Goal: Task Accomplishment & Management: Manage account settings

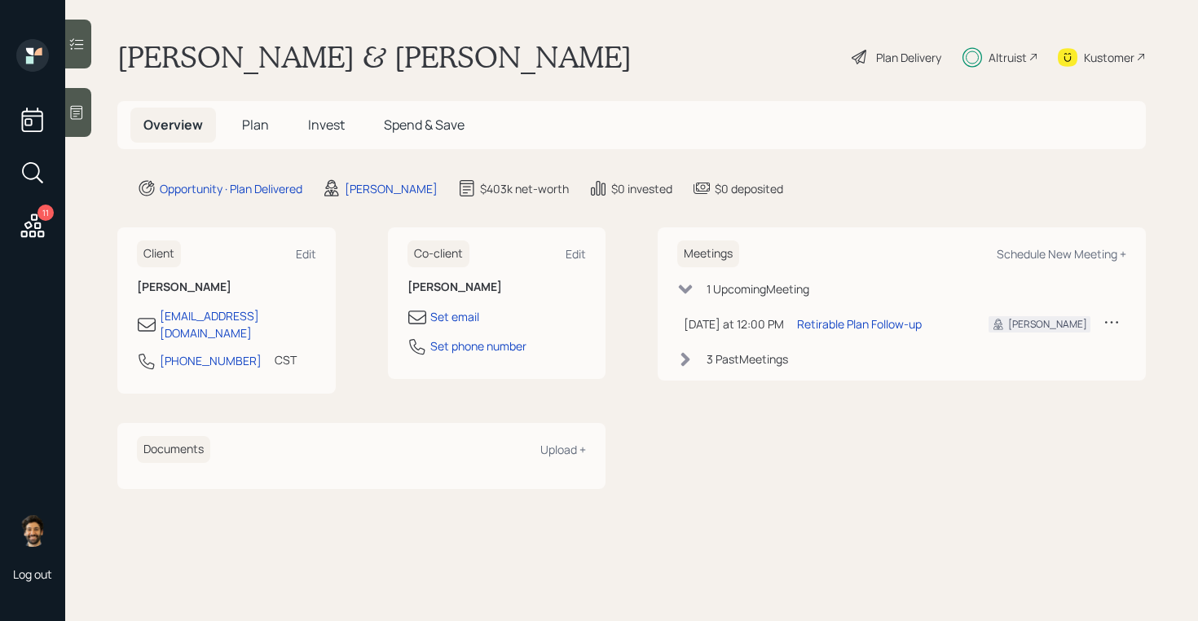
click at [33, 222] on icon at bounding box center [32, 225] width 29 height 29
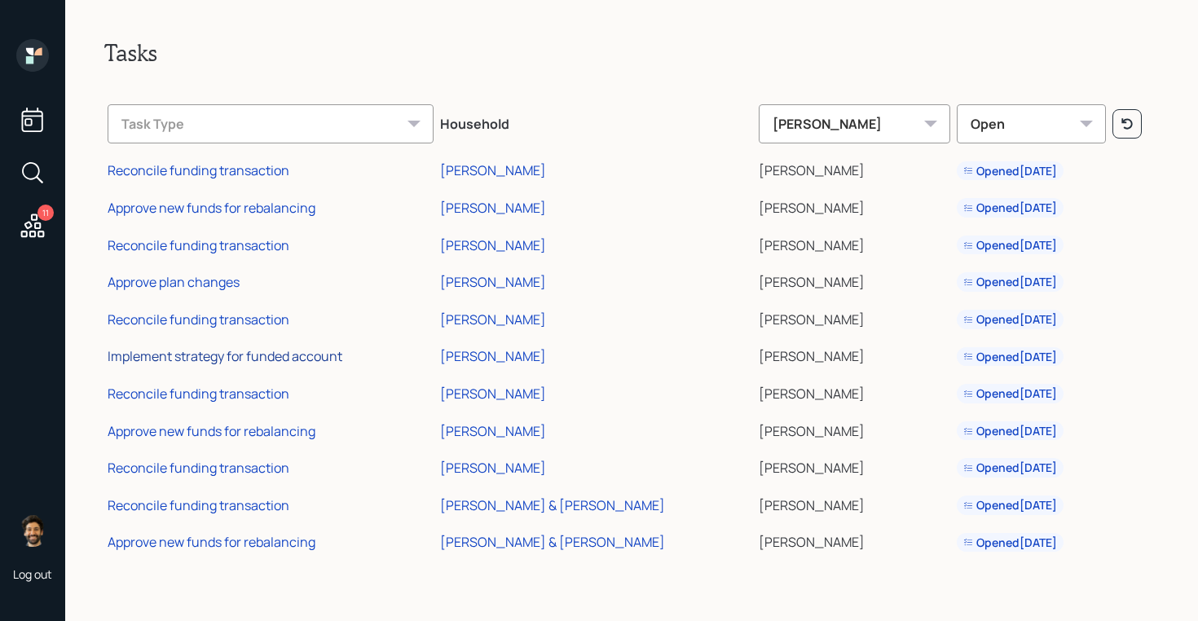
click at [207, 358] on div "Implement strategy for funded account" at bounding box center [225, 356] width 235 height 18
click at [226, 396] on div "Reconcile funding transaction" at bounding box center [199, 394] width 182 height 18
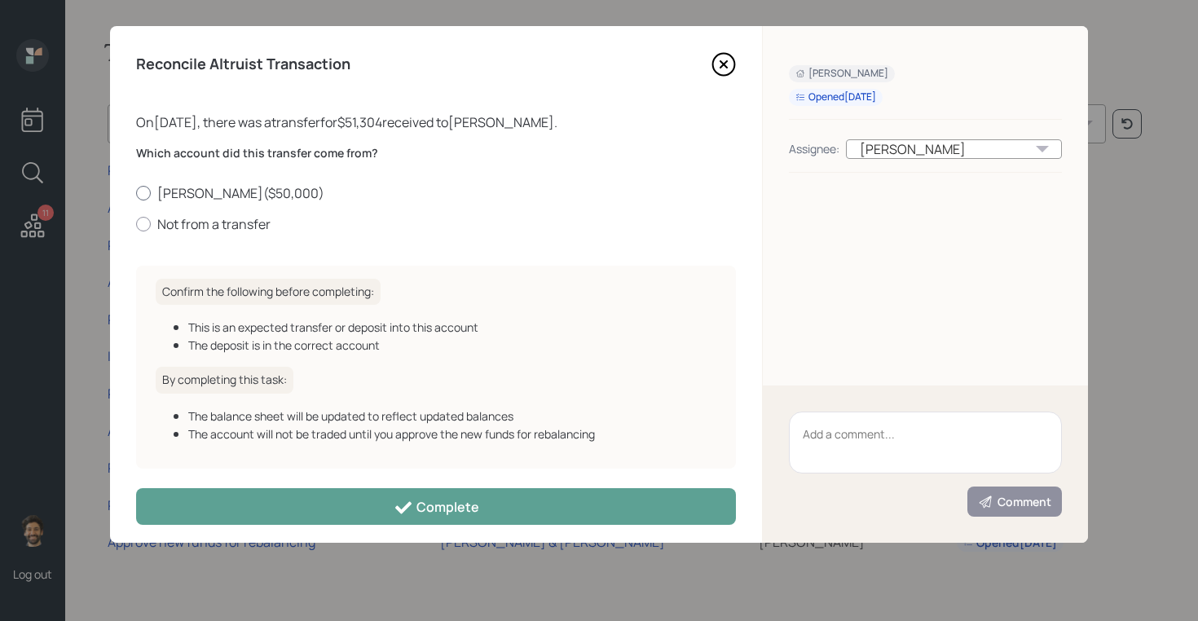
click at [184, 194] on label "[PERSON_NAME] ( $50,000 )" at bounding box center [436, 193] width 600 height 18
click at [136, 193] on input "[PERSON_NAME] ( $50,000 )" at bounding box center [135, 192] width 1 height 1
radio input "true"
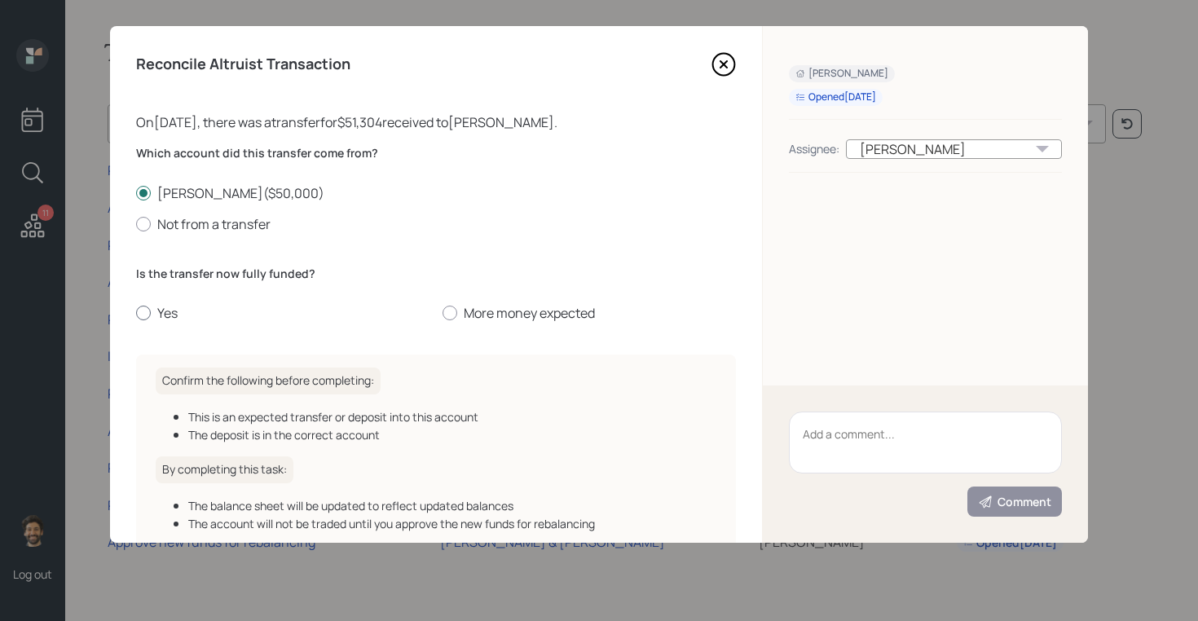
click at [160, 314] on label "Yes" at bounding box center [282, 313] width 293 height 18
click at [136, 314] on input "Yes" at bounding box center [135, 313] width 1 height 1
radio input "true"
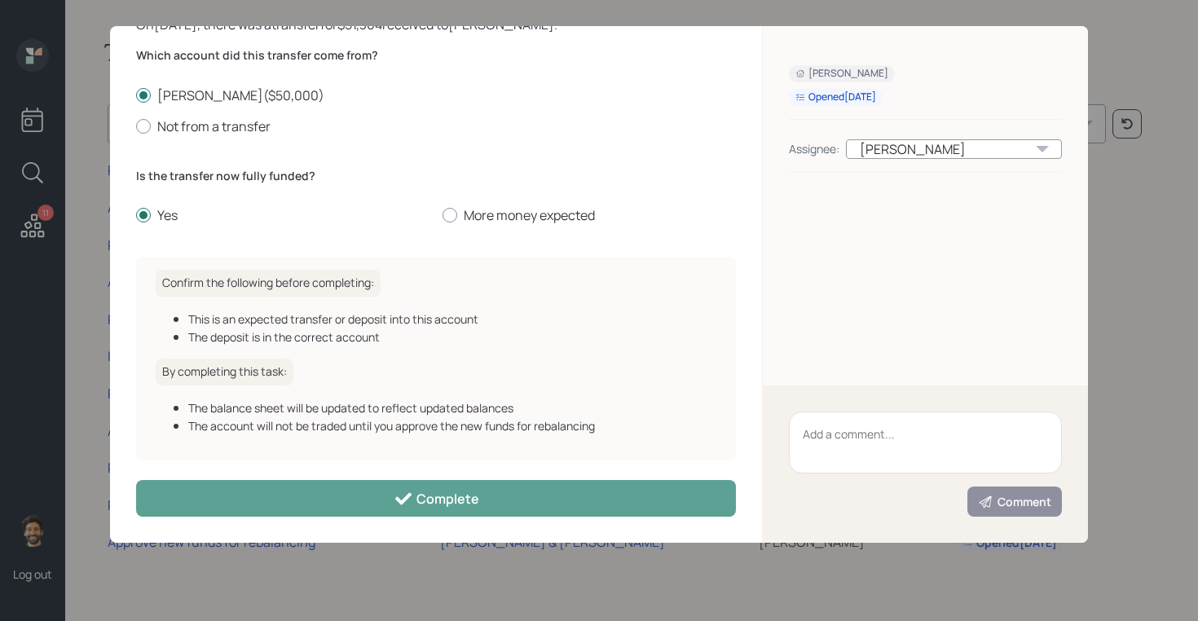
click at [283, 519] on div "Reconcile Altruist Transaction On [DATE] , there was a transfer for $51,304 rec…" at bounding box center [436, 284] width 652 height 516
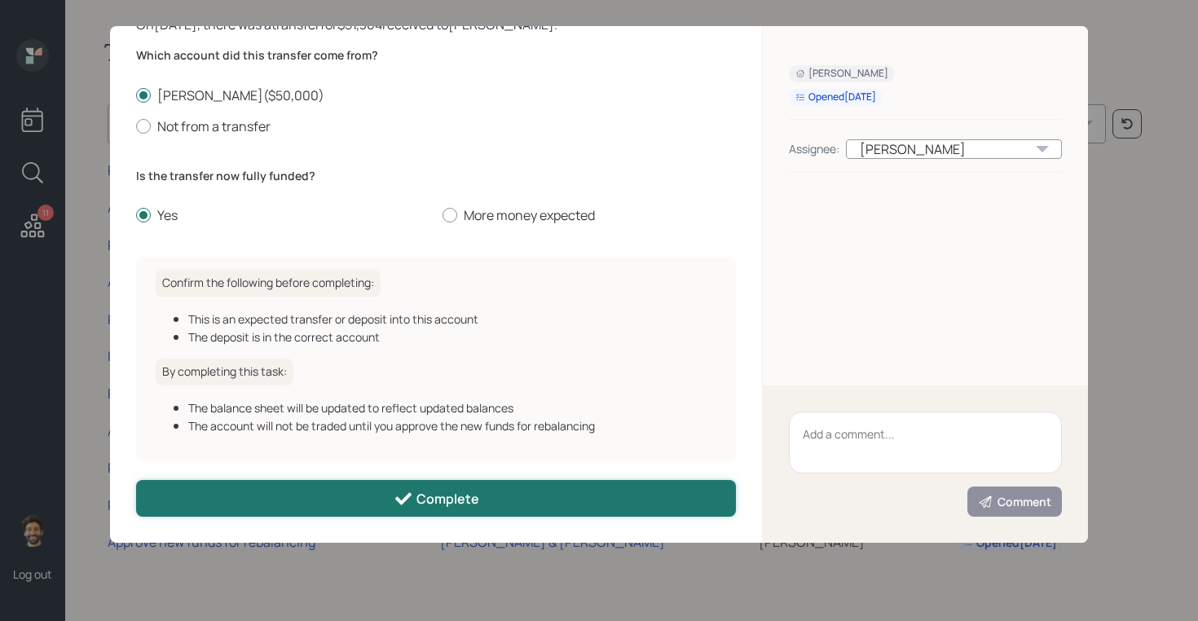
click at [266, 503] on button "Complete" at bounding box center [436, 498] width 600 height 37
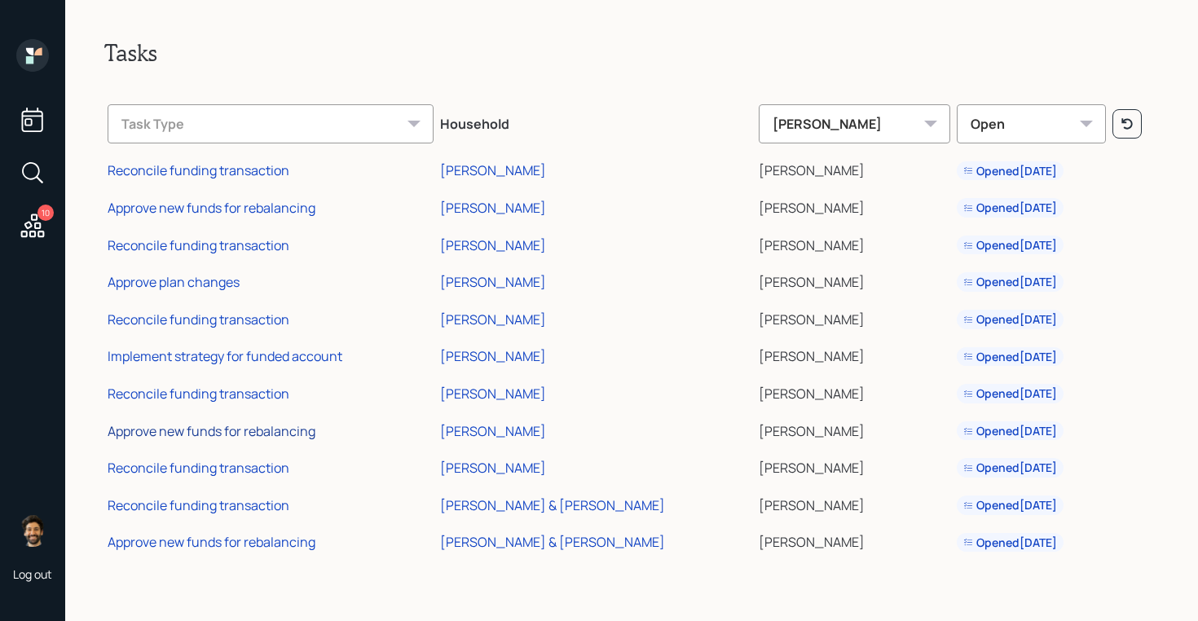
click at [223, 433] on div "Approve new funds for rebalancing" at bounding box center [212, 431] width 208 height 18
click at [182, 433] on div "Approve new funds for rebalancing" at bounding box center [212, 431] width 208 height 18
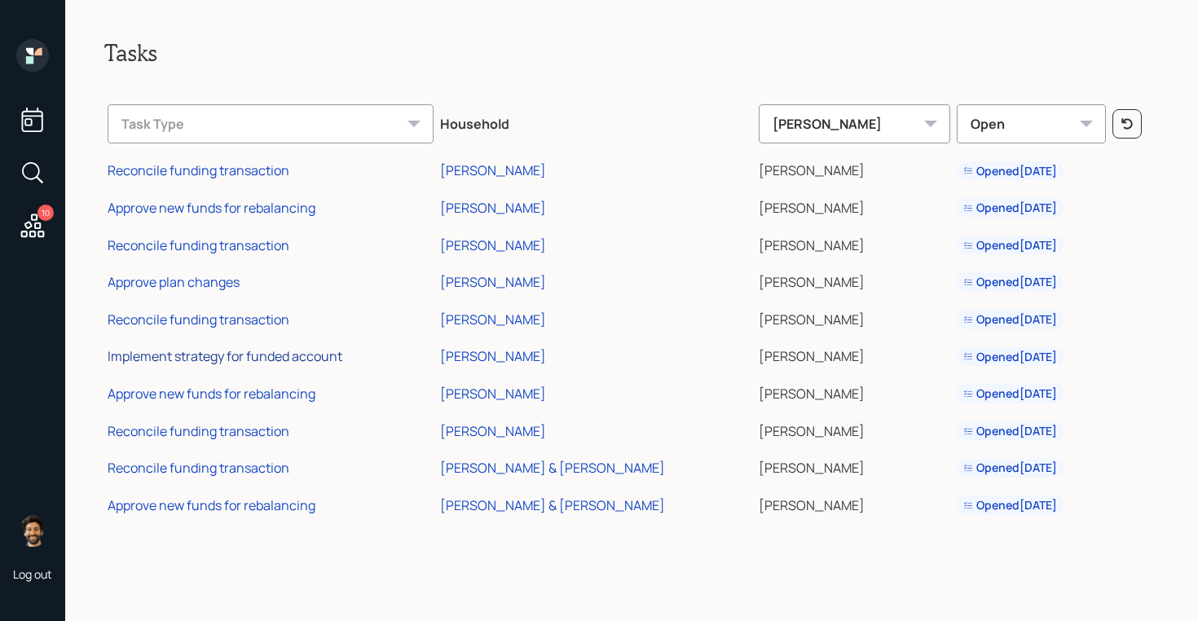
click at [213, 360] on div "Implement strategy for funded account" at bounding box center [225, 356] width 235 height 18
click at [235, 471] on div "Reconcile funding transaction" at bounding box center [199, 468] width 182 height 18
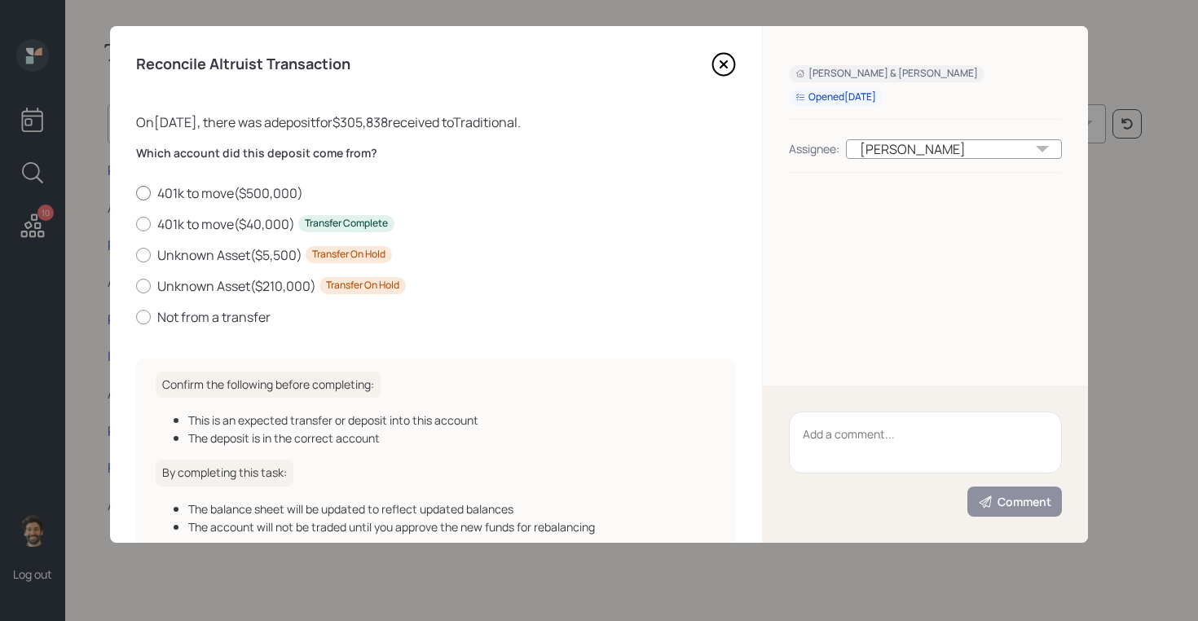
click at [235, 191] on label "401k to move ( $500,000 )" at bounding box center [436, 193] width 600 height 18
click at [136, 192] on input "401k to move ( $500,000 )" at bounding box center [135, 192] width 1 height 1
radio input "true"
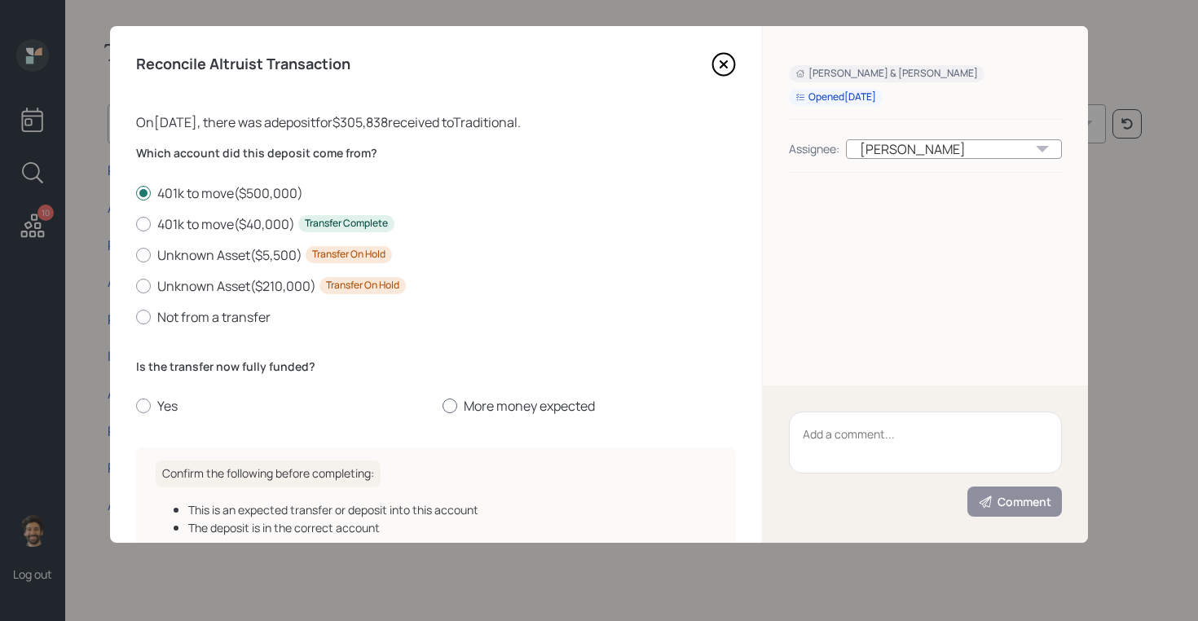
click at [479, 402] on label "More money expected" at bounding box center [588, 406] width 293 height 18
click at [442, 406] on input "More money expected" at bounding box center [442, 406] width 1 height 1
radio input "true"
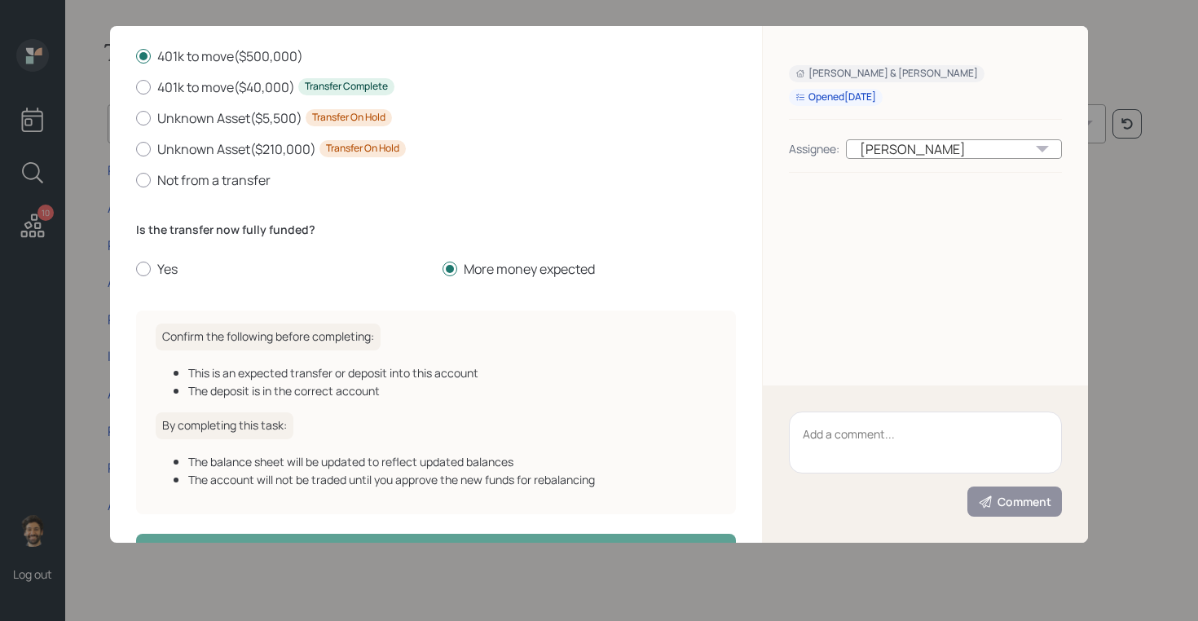
scroll to position [191, 0]
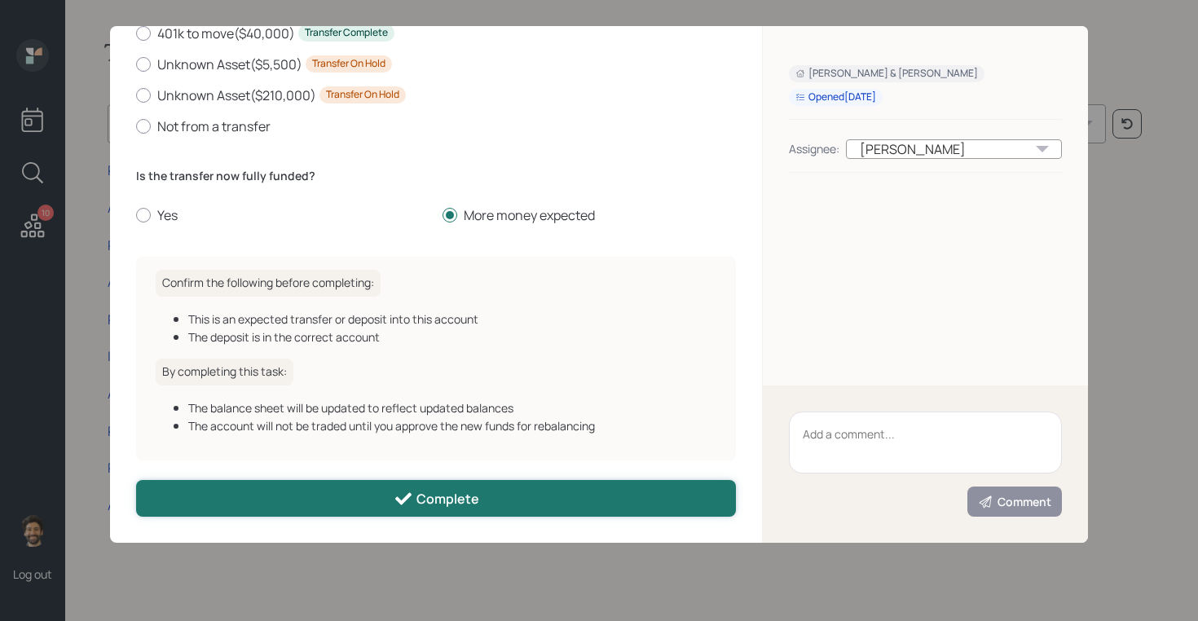
click at [332, 490] on button "Complete" at bounding box center [436, 498] width 600 height 37
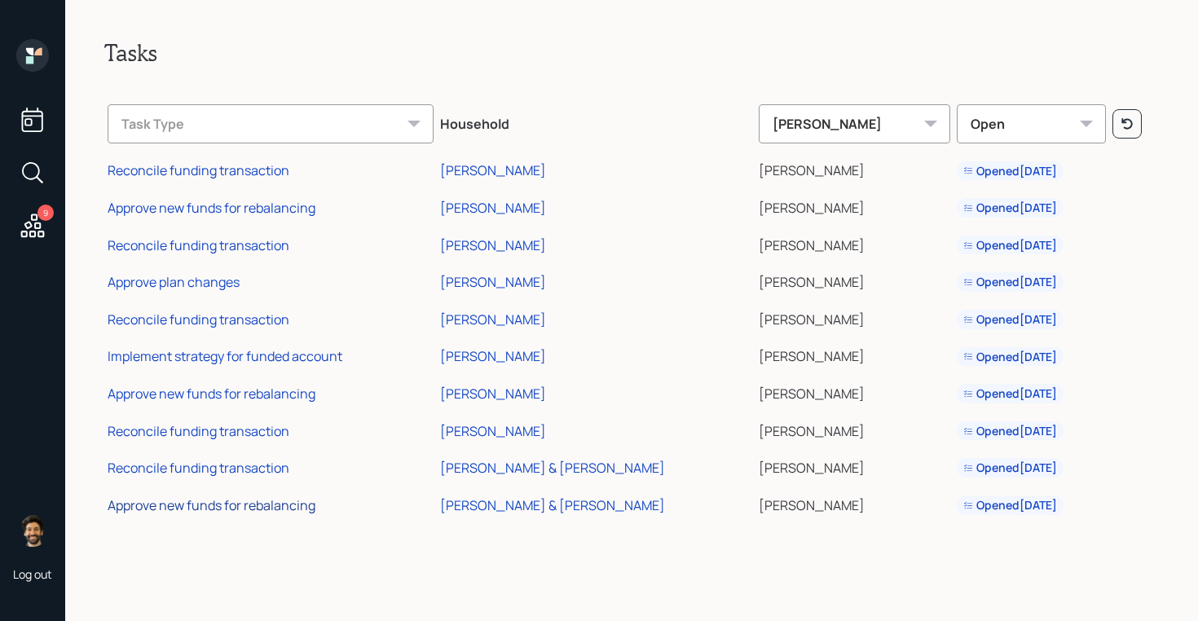
click at [262, 512] on div "Approve new funds for rebalancing" at bounding box center [212, 505] width 208 height 18
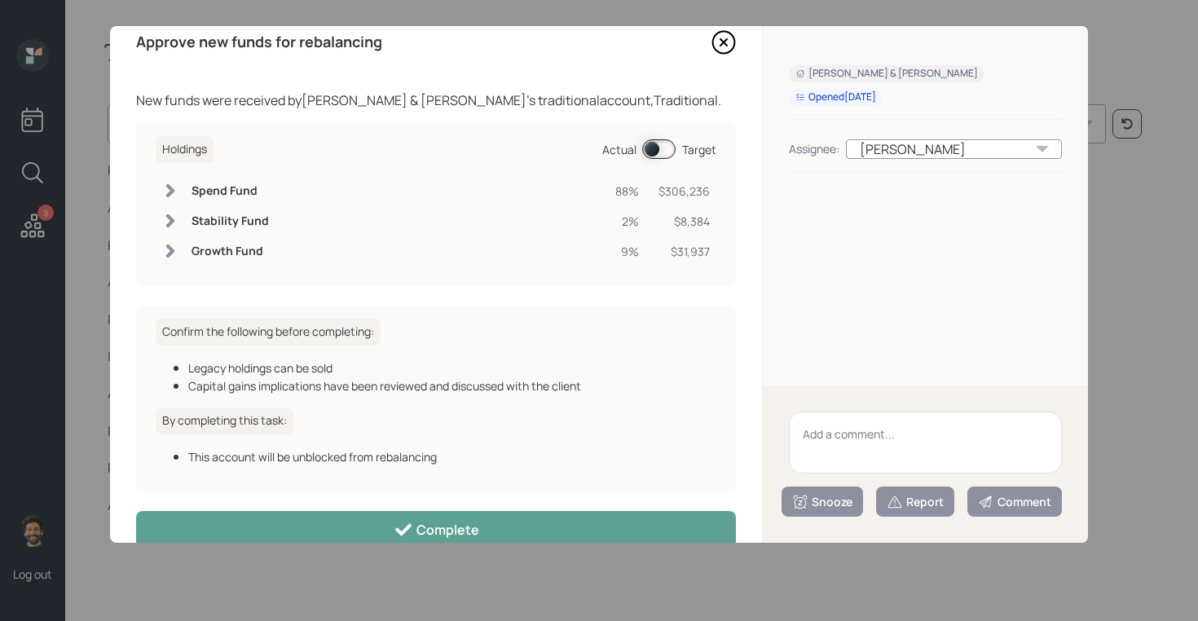
scroll to position [24, 0]
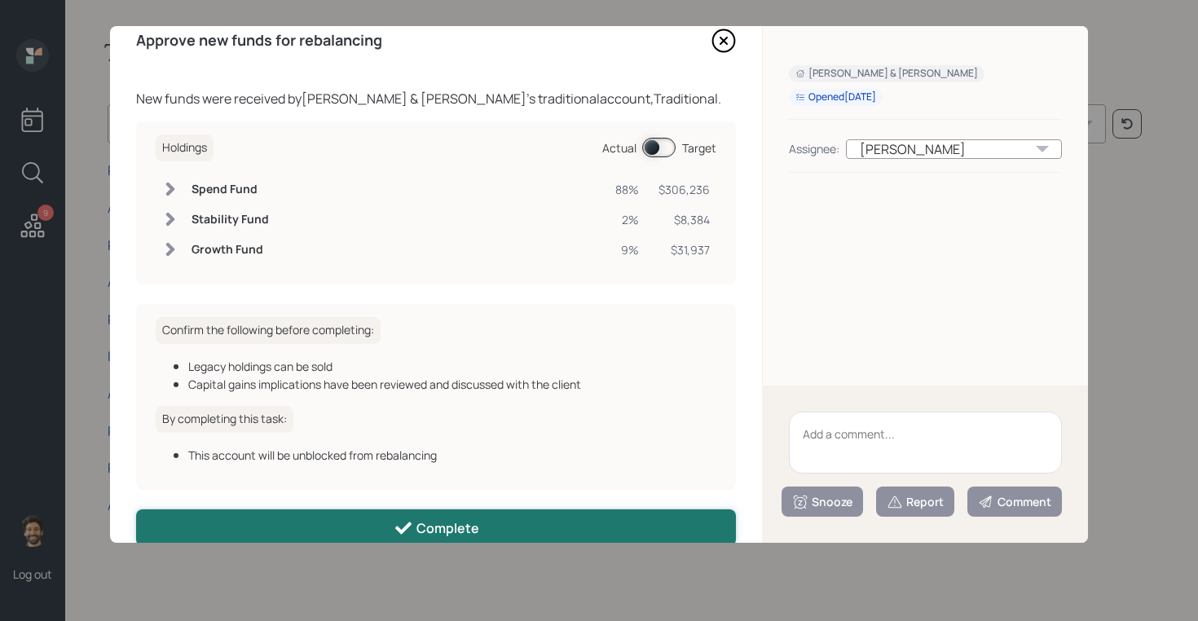
click at [340, 516] on button "Complete" at bounding box center [436, 527] width 600 height 37
